Goal: Transaction & Acquisition: Book appointment/travel/reservation

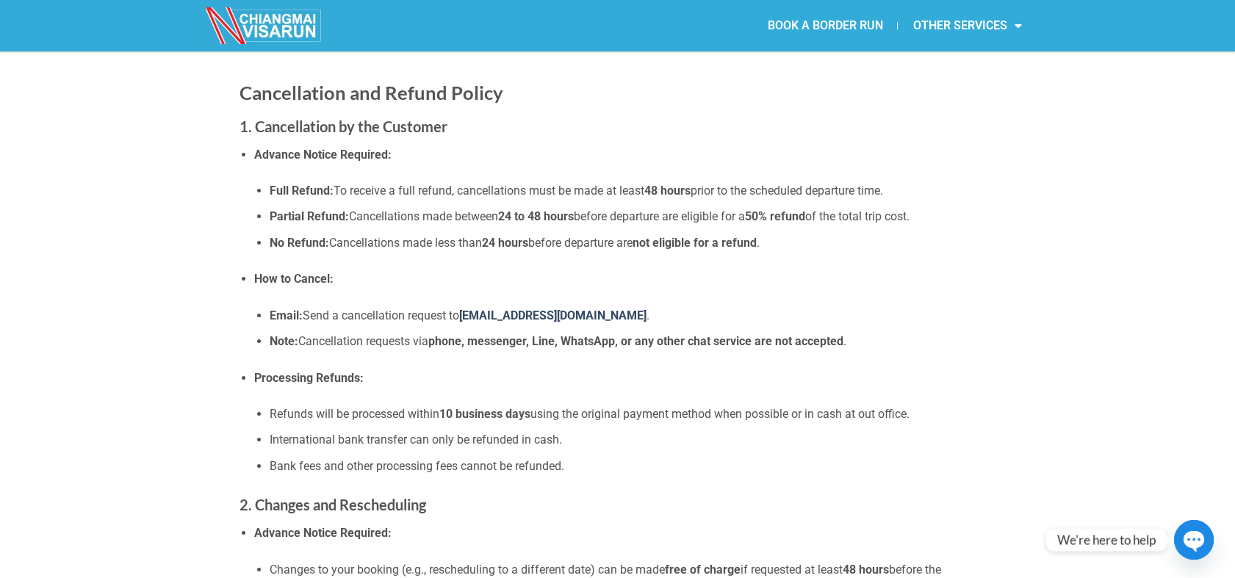
click at [794, 18] on link "BOOK A BORDER RUN" at bounding box center [825, 26] width 145 height 34
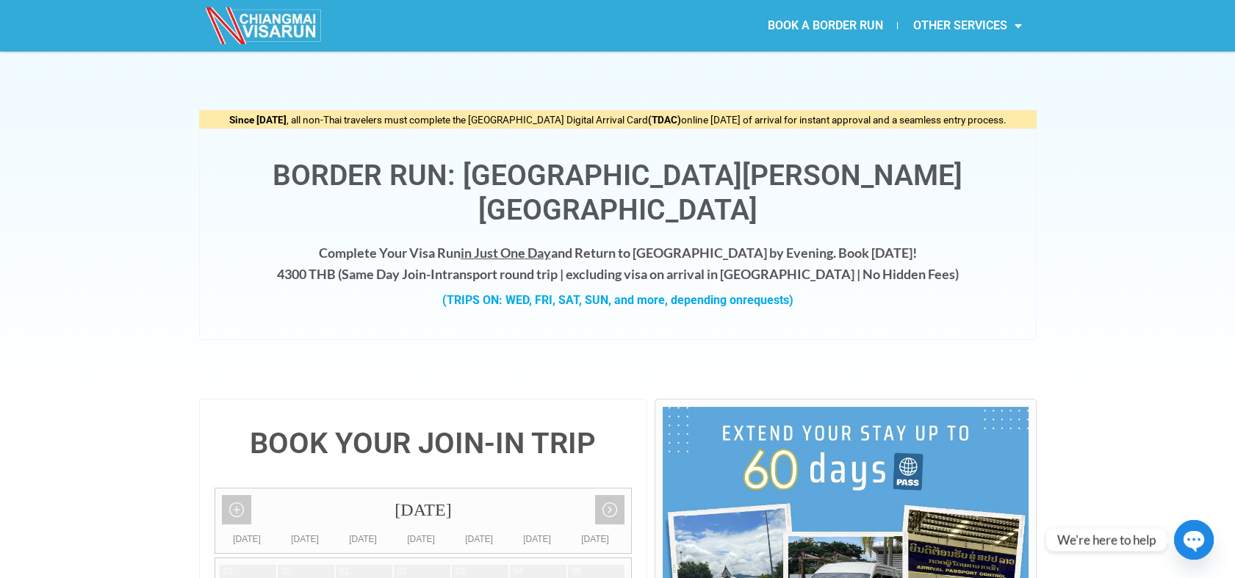
drag, startPoint x: 1169, startPoint y: 251, endPoint x: 861, endPoint y: 309, distance: 313.4
click at [1169, 251] on div "Since [DATE] , all non-Thai travelers must complete the [GEOGRAPHIC_DATA] Digit…" at bounding box center [617, 225] width 1235 height 348
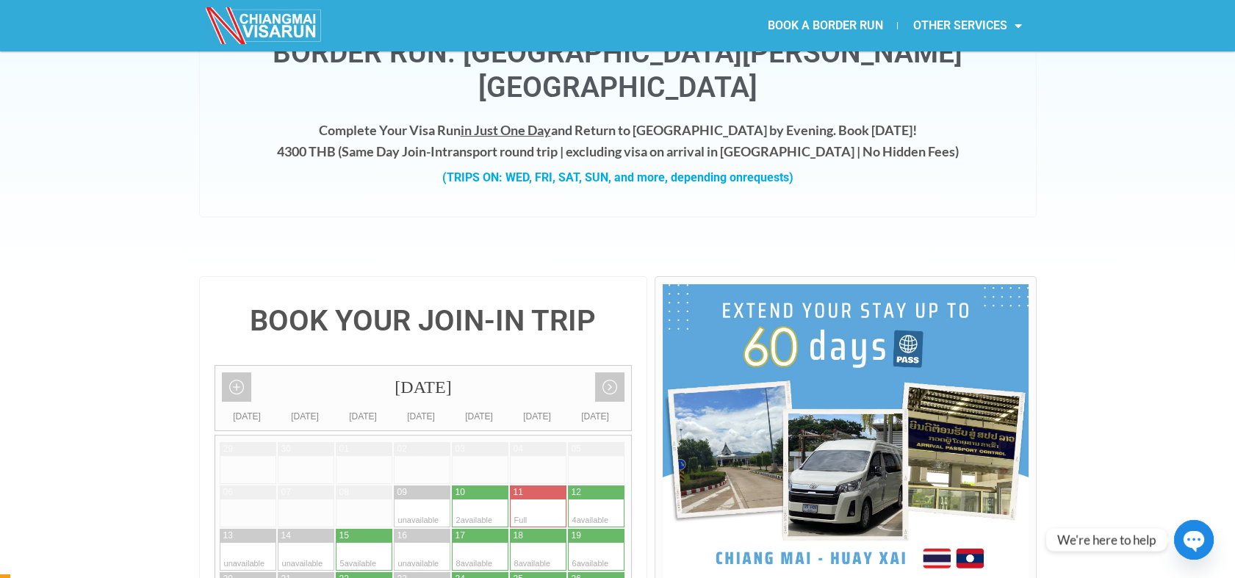
scroll to position [163, 0]
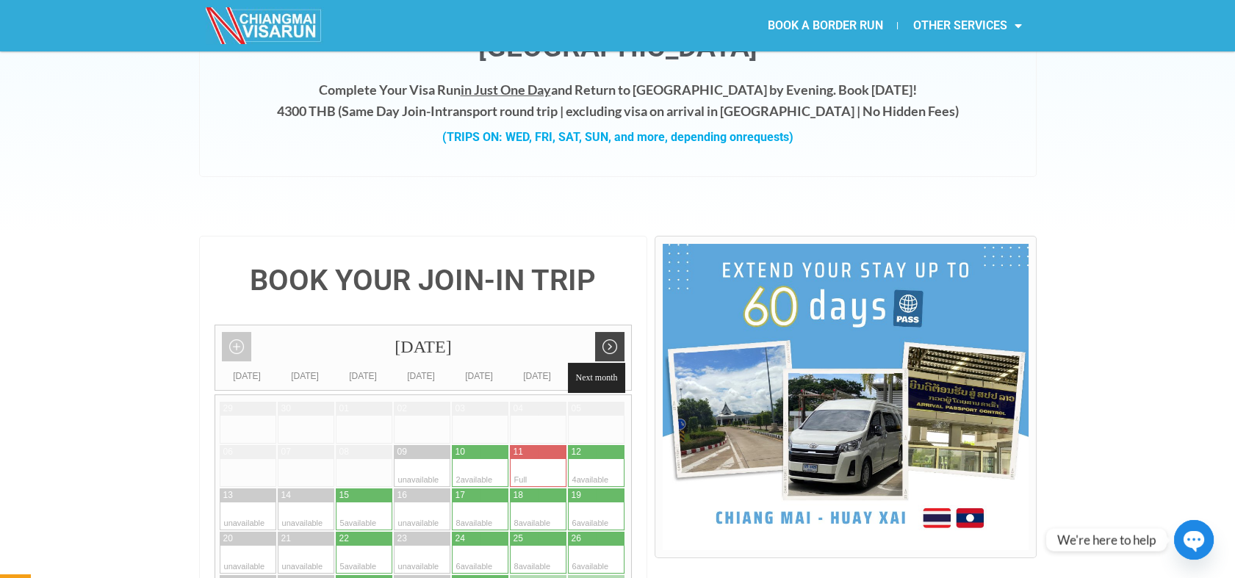
click at [618, 332] on link "Next month" at bounding box center [609, 346] width 29 height 29
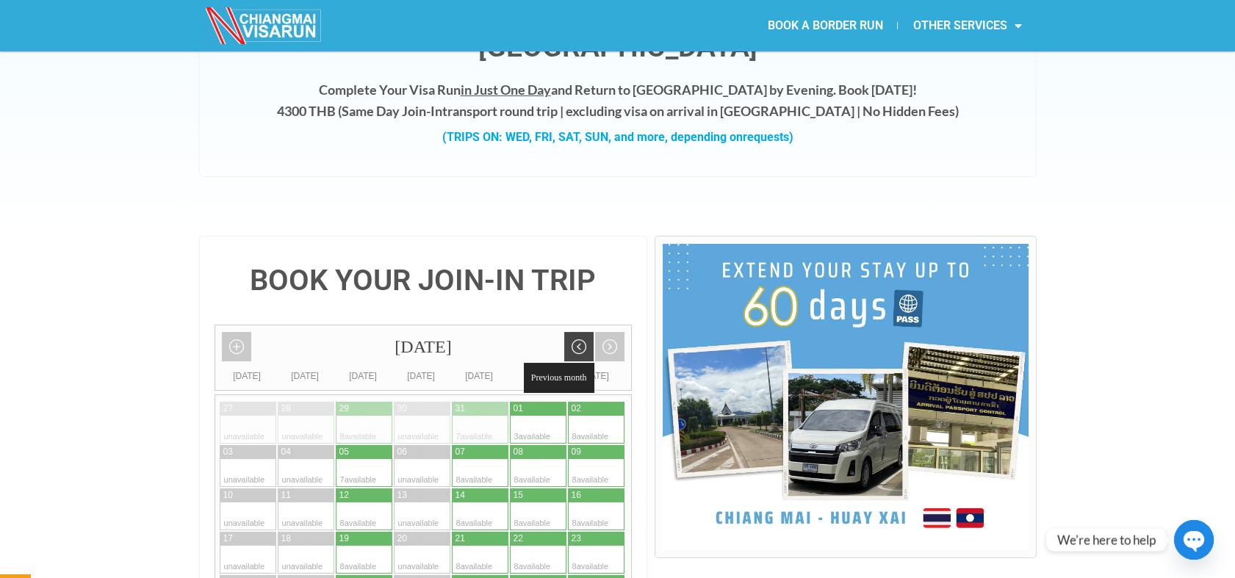
click at [587, 332] on link "Previous month" at bounding box center [578, 346] width 29 height 29
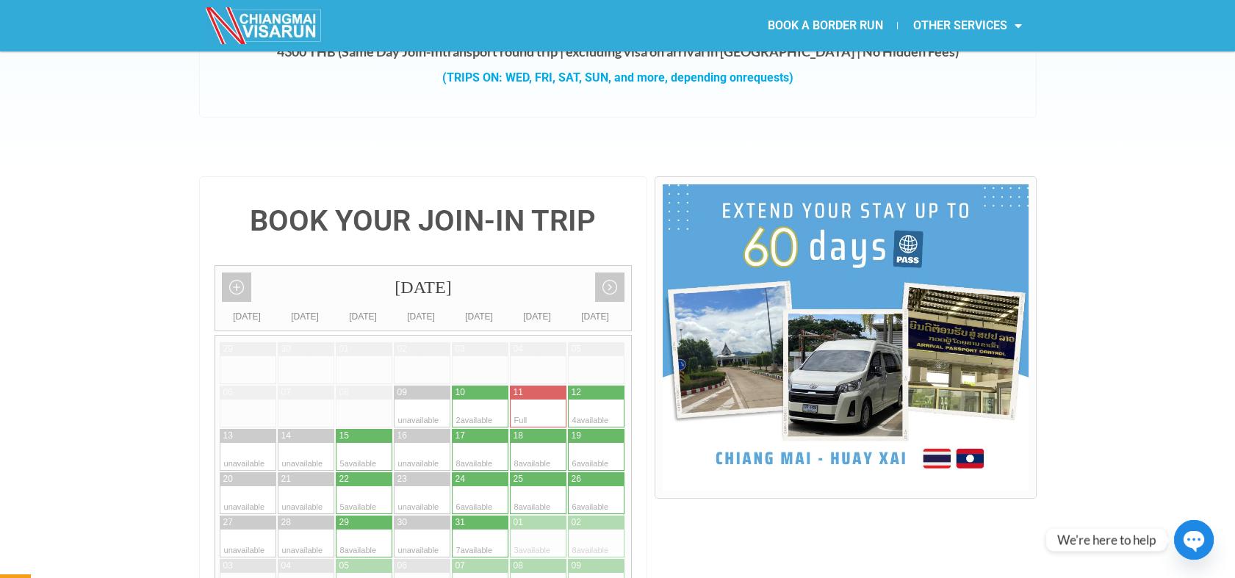
scroll to position [245, 0]
